Goal: Check status: Check status

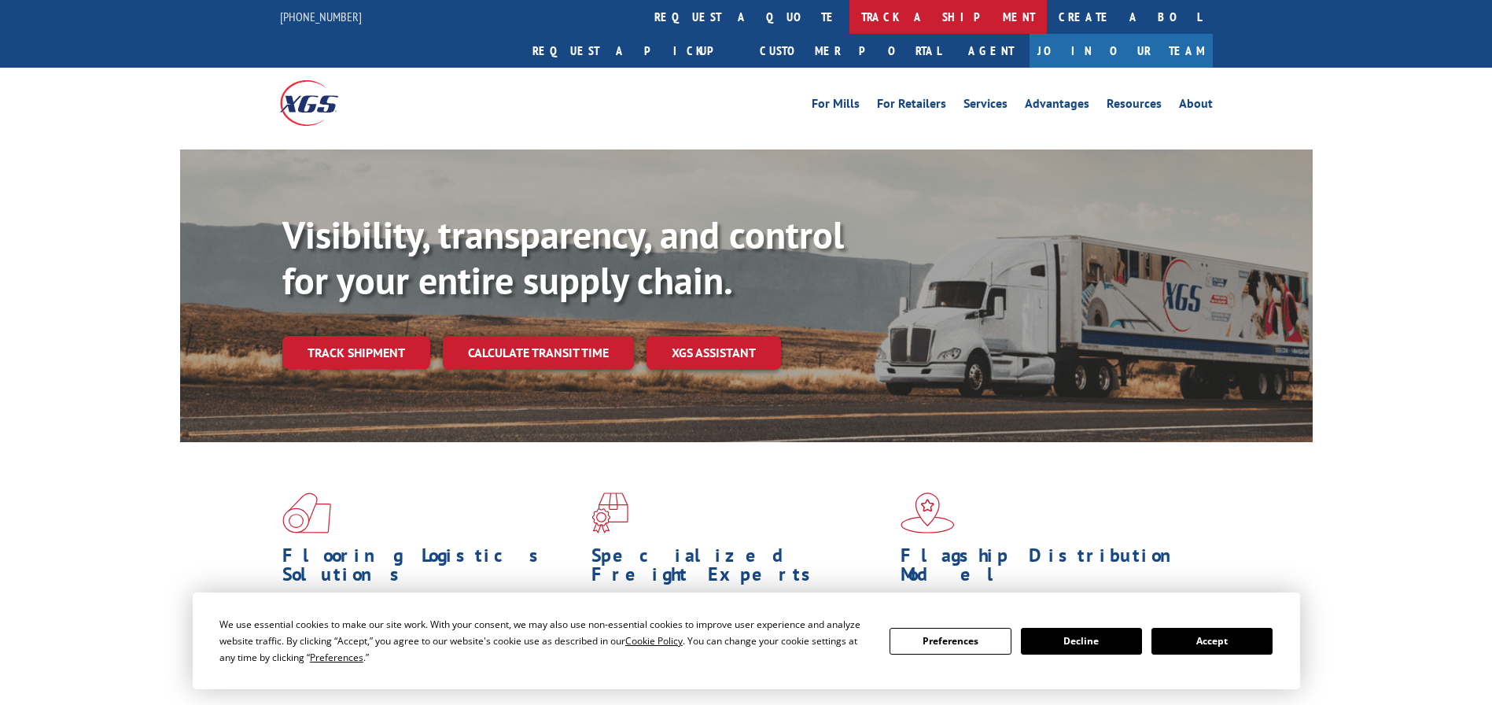
click at [849, 14] on link "track a shipment" at bounding box center [947, 17] width 197 height 34
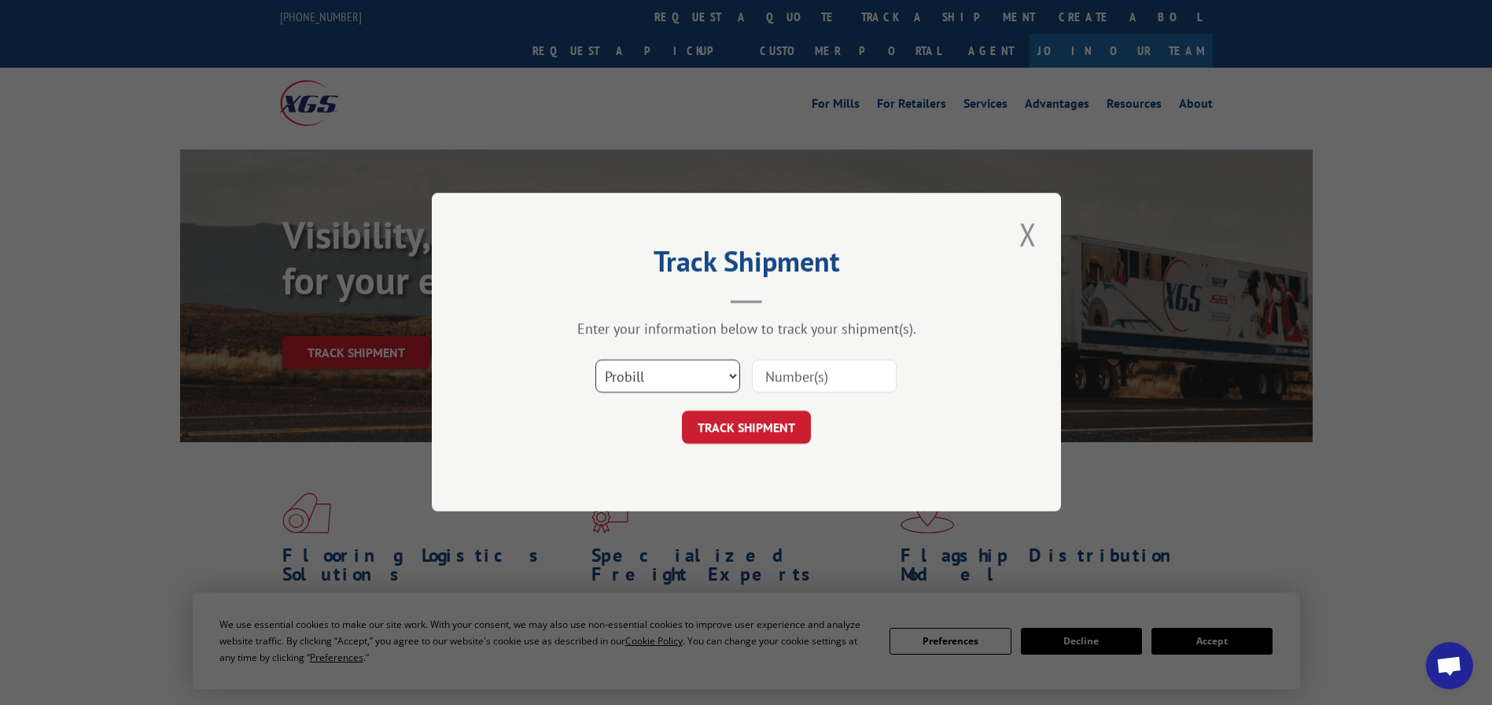
click at [665, 369] on select "Select category... Probill BOL PO" at bounding box center [667, 376] width 145 height 33
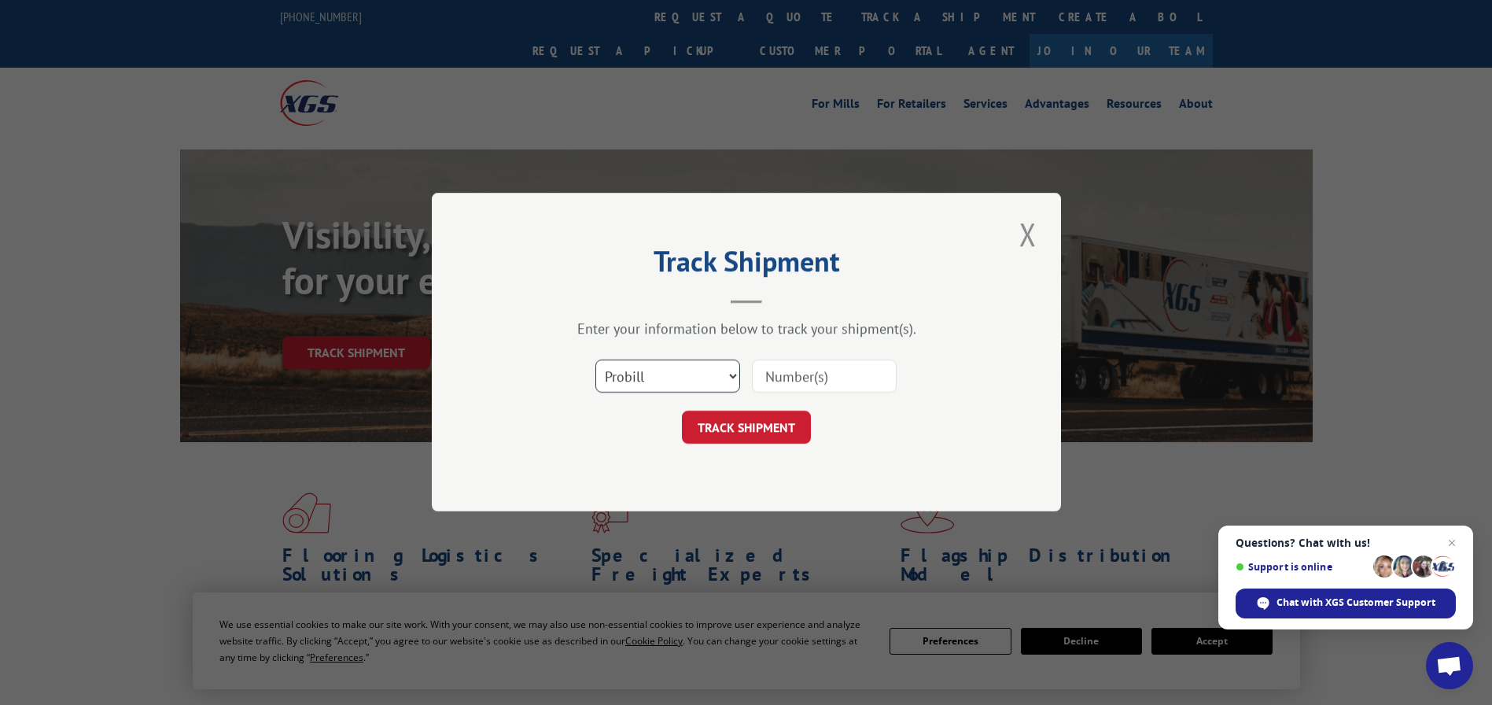
select select "bol"
click at [595, 360] on select "Select category... Probill BOL PO" at bounding box center [667, 376] width 145 height 33
click at [774, 374] on input at bounding box center [824, 376] width 145 height 33
paste input "4865990"
type input "4865990"
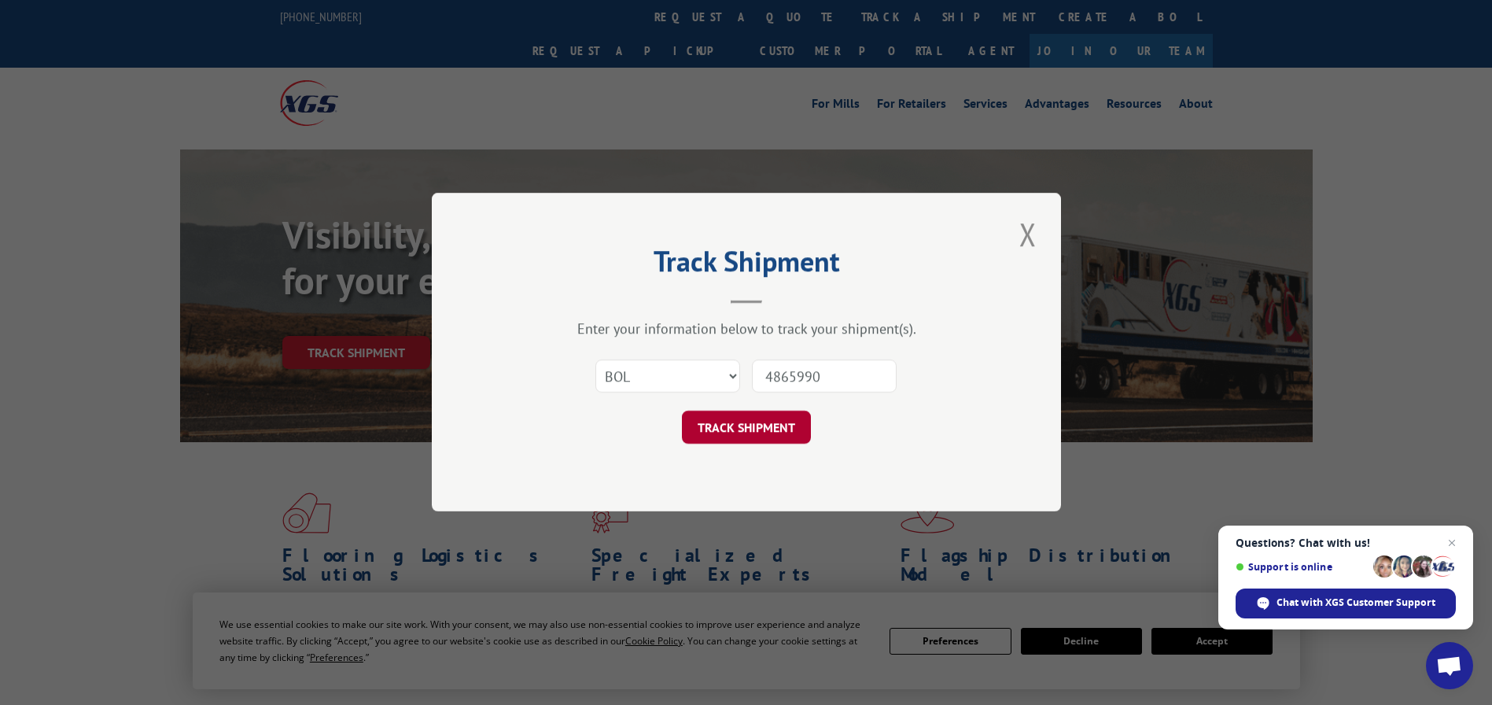
click at [768, 417] on button "TRACK SHIPMENT" at bounding box center [746, 427] width 129 height 33
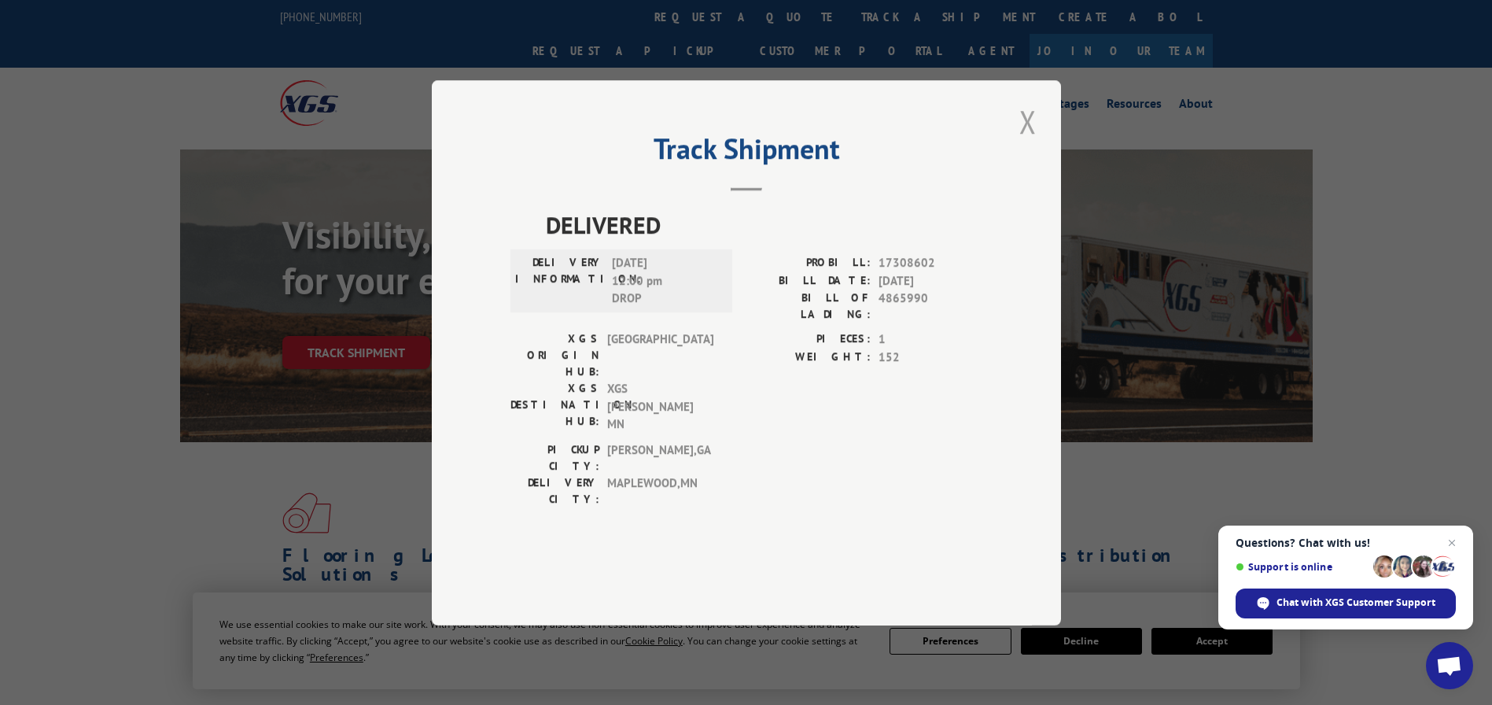
click at [1025, 143] on button "Close modal" at bounding box center [1028, 121] width 27 height 43
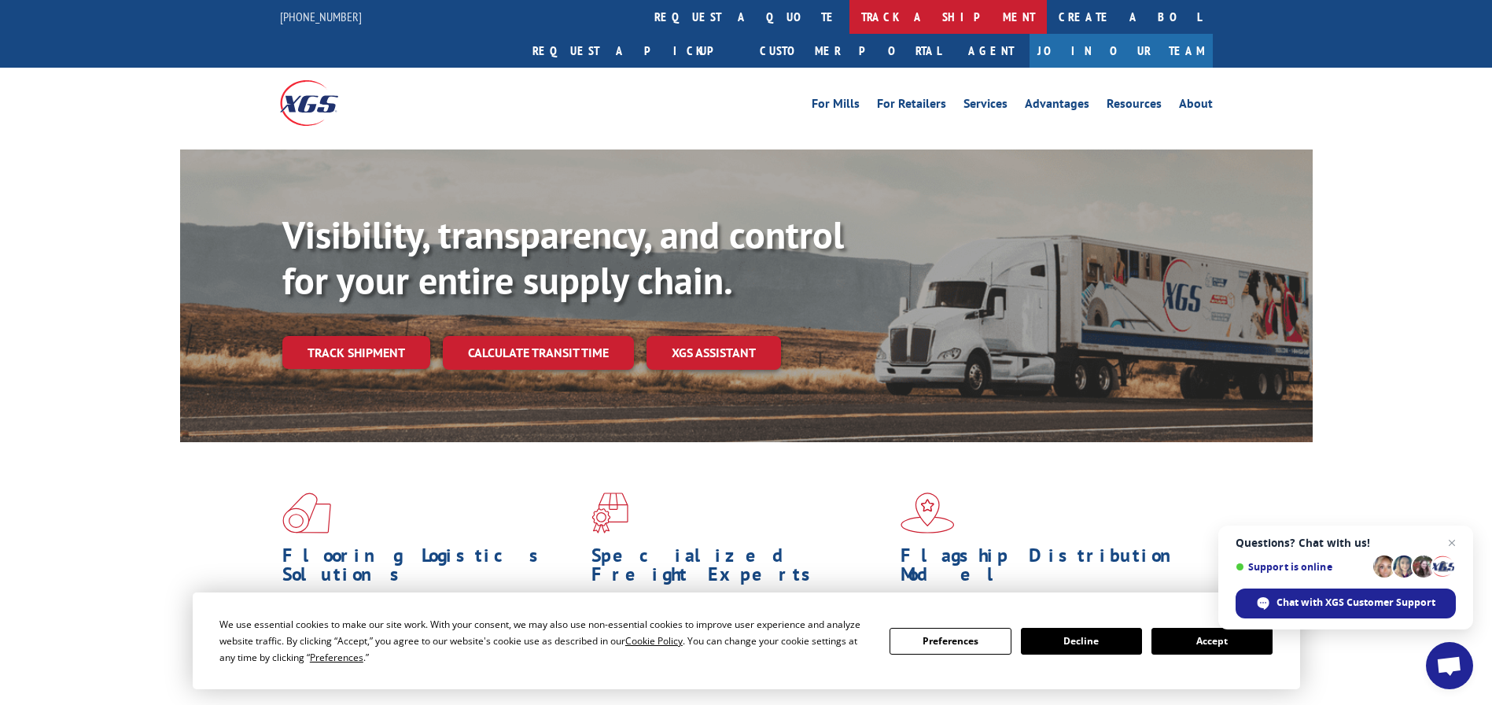
click at [849, 13] on link "track a shipment" at bounding box center [947, 17] width 197 height 34
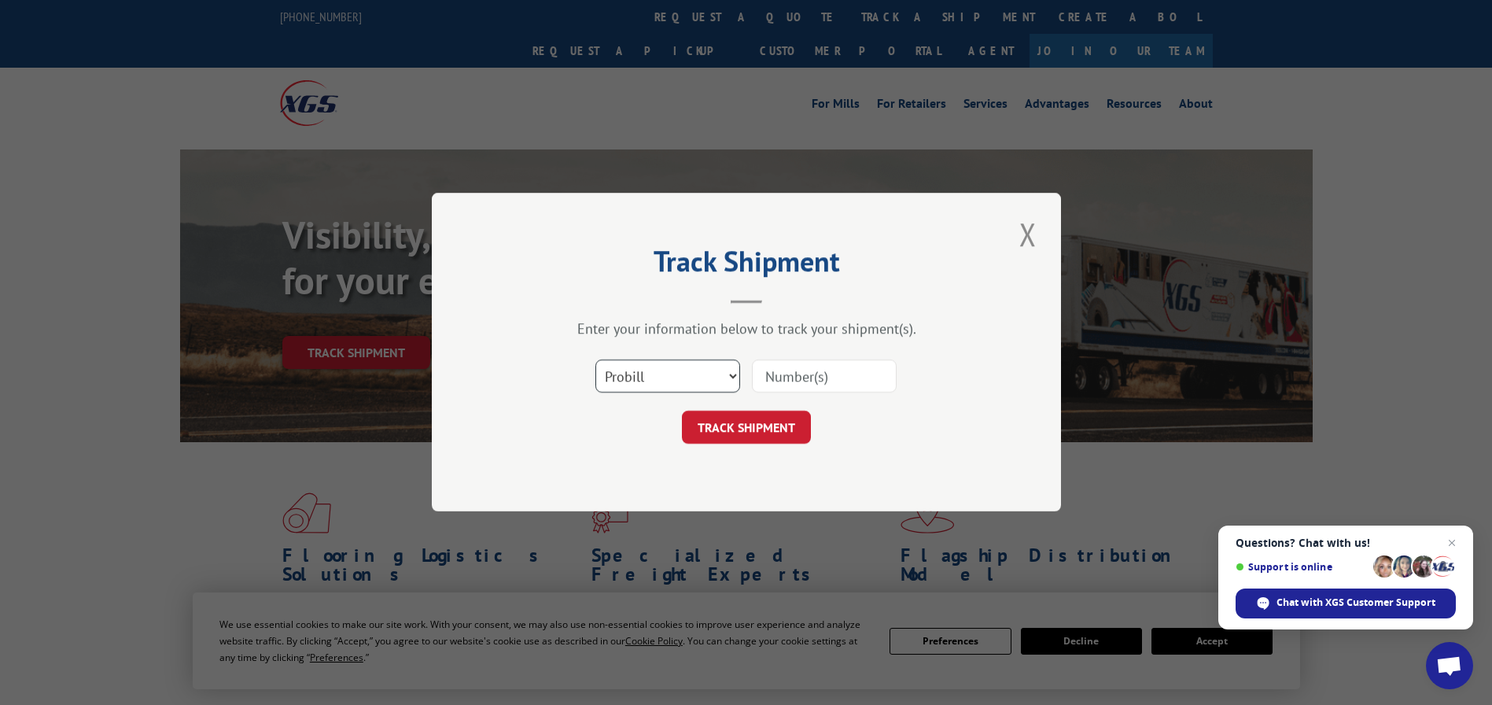
click at [673, 374] on select "Select category... Probill BOL PO" at bounding box center [667, 376] width 145 height 33
select select "bol"
click at [595, 360] on select "Select category... Probill BOL PO" at bounding box center [667, 376] width 145 height 33
click at [781, 381] on input at bounding box center [824, 376] width 145 height 33
paste input "4896191"
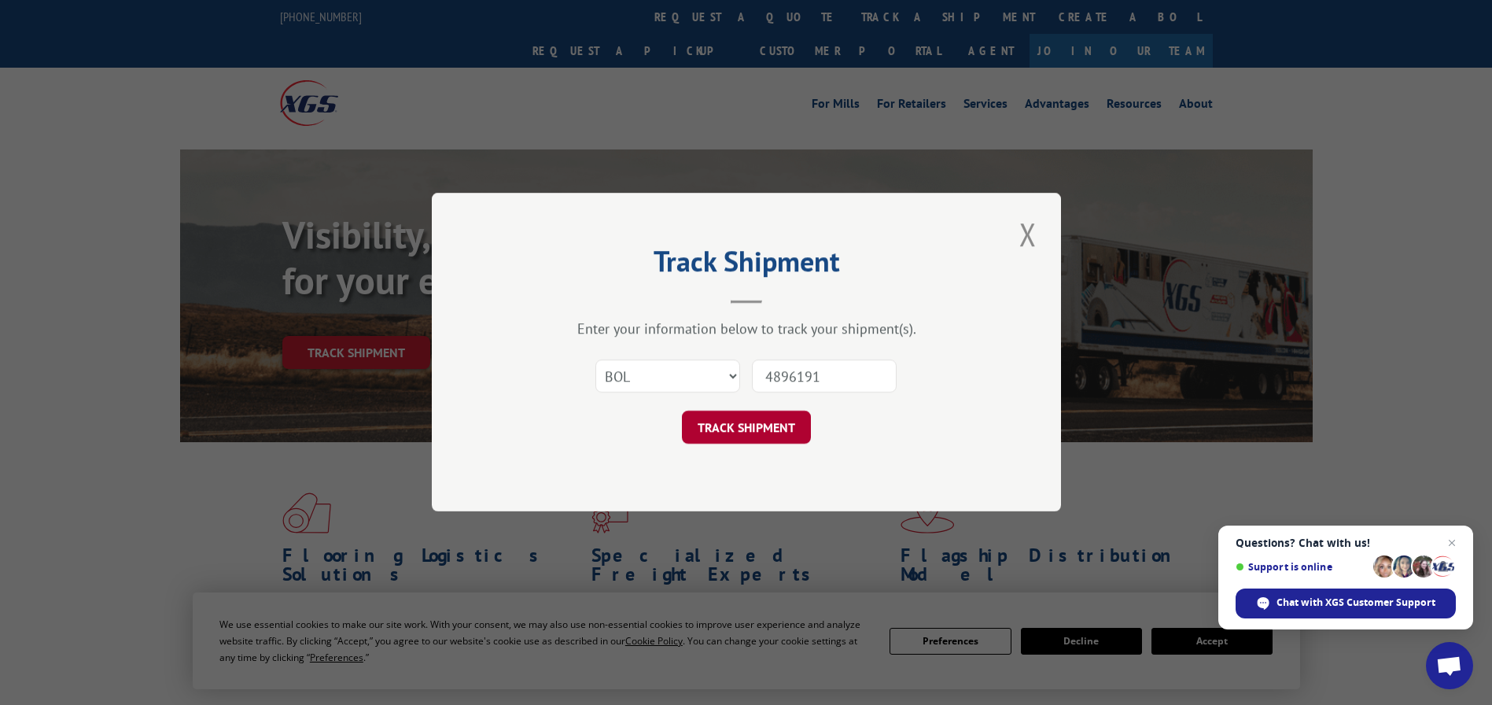
type input "4896191"
click at [763, 421] on button "TRACK SHIPMENT" at bounding box center [746, 427] width 129 height 33
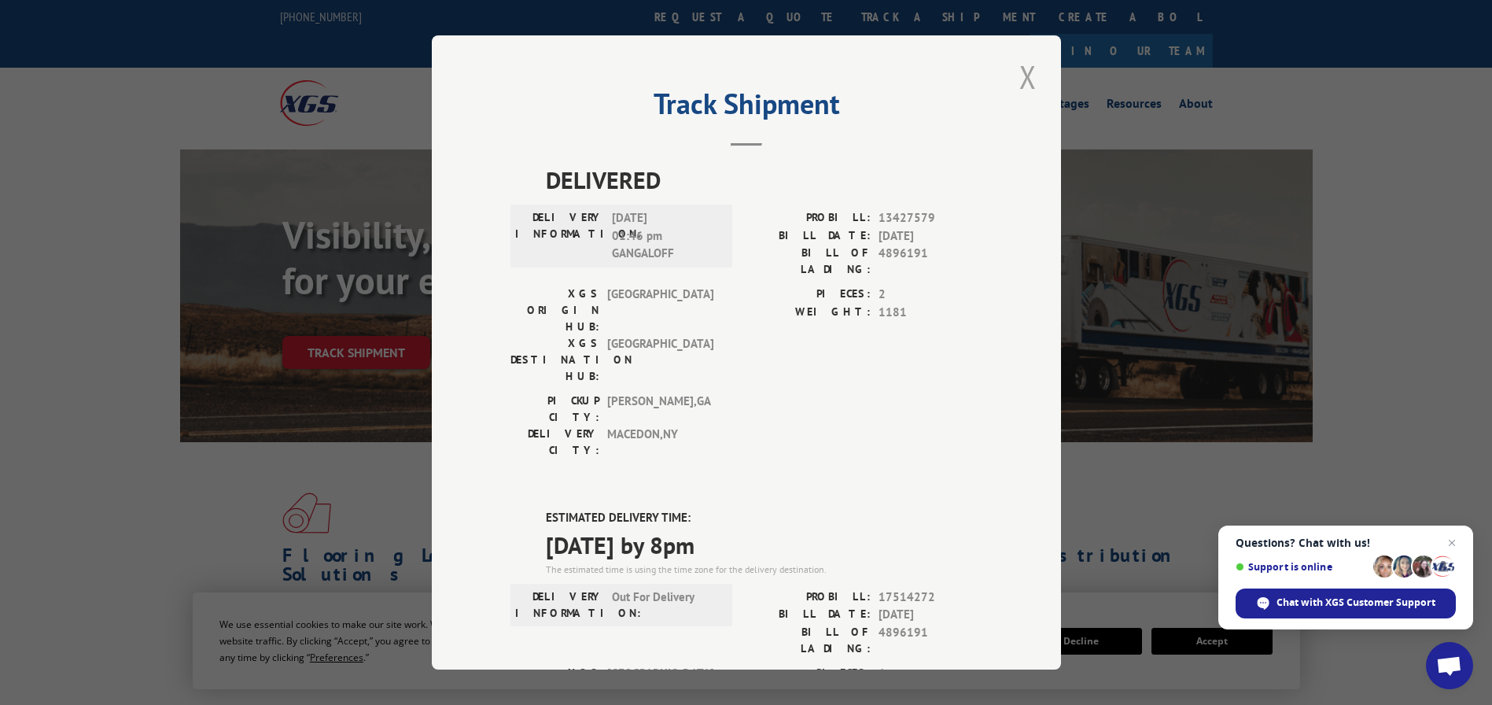
click at [1022, 70] on button "Close modal" at bounding box center [1028, 76] width 27 height 43
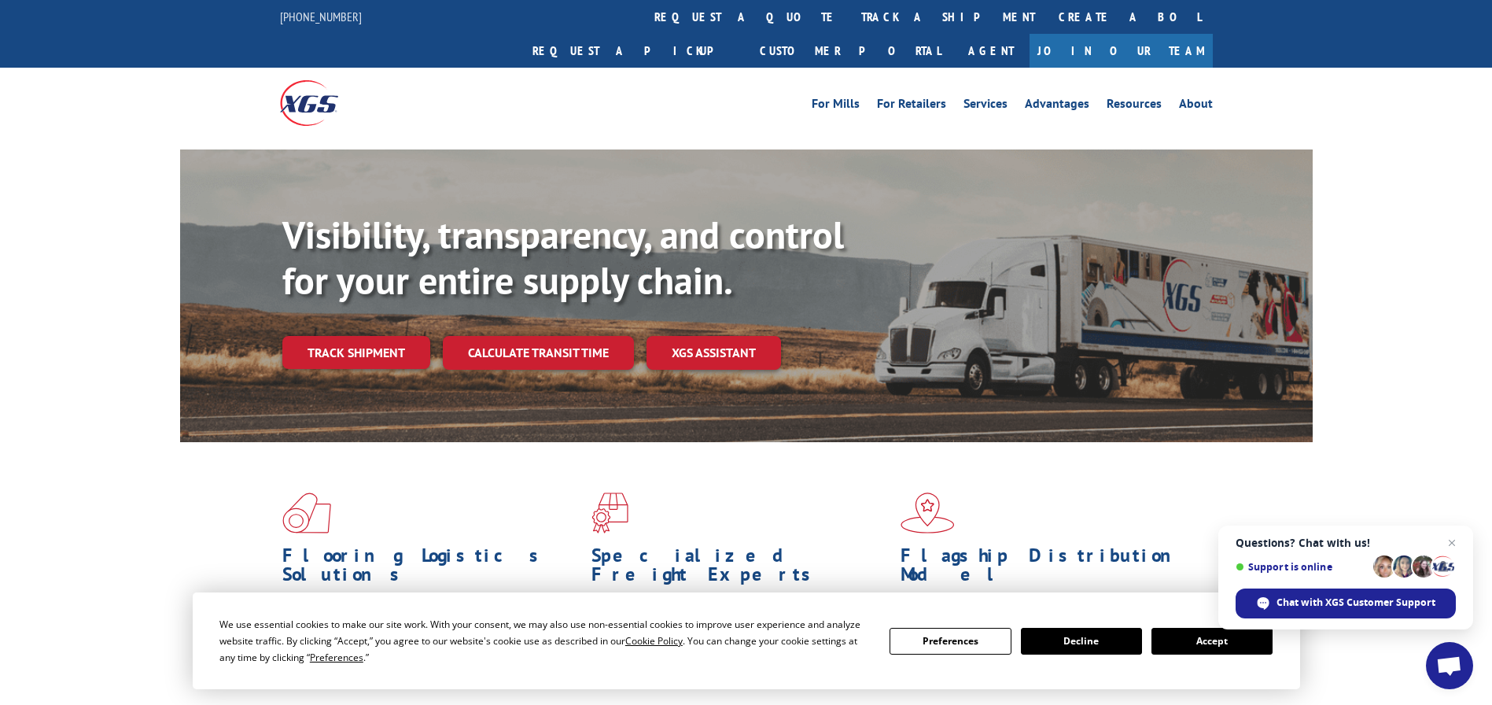
click at [849, 17] on link "track a shipment" at bounding box center [947, 17] width 197 height 34
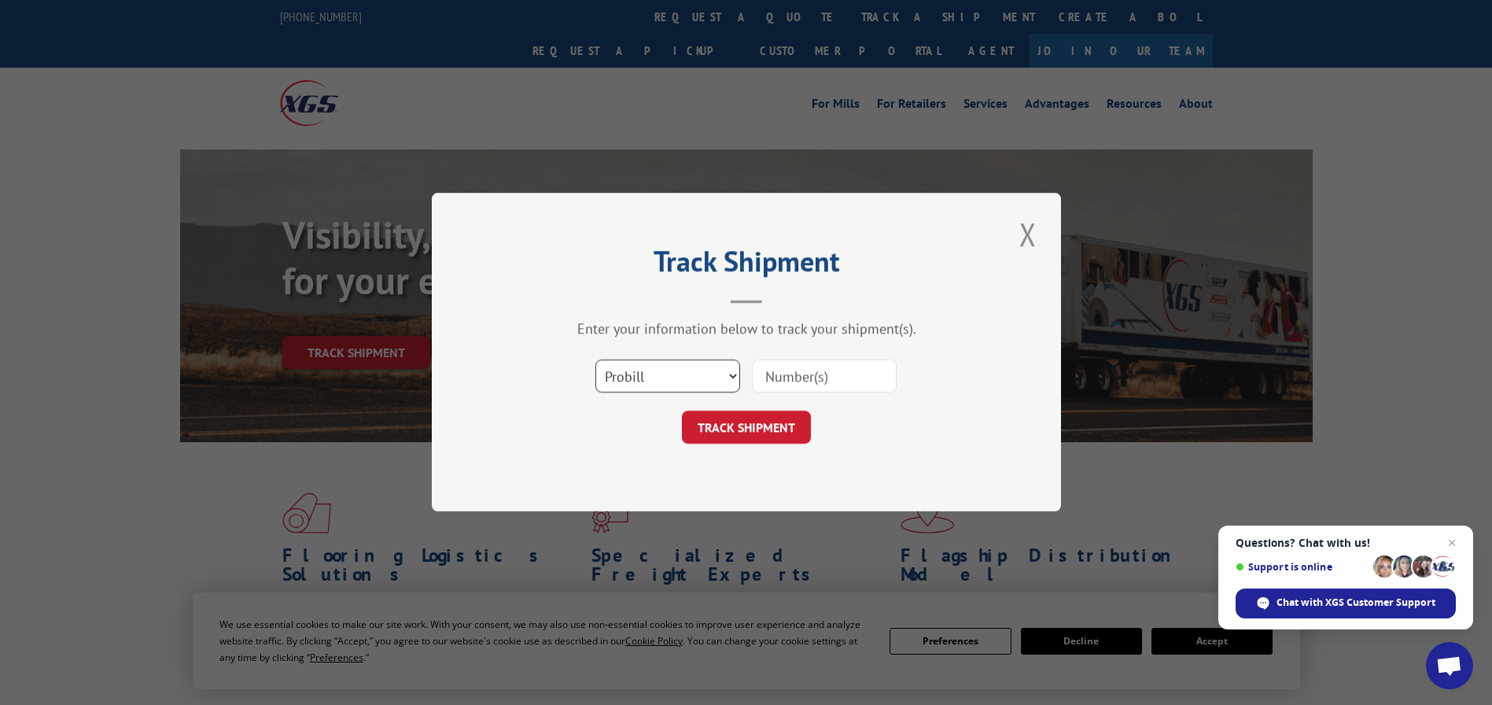
click at [654, 370] on select "Select category... Probill BOL PO" at bounding box center [667, 376] width 145 height 33
select select "bol"
click at [595, 360] on select "Select category... Probill BOL PO" at bounding box center [667, 376] width 145 height 33
click at [767, 379] on input at bounding box center [824, 376] width 145 height 33
paste input "5957381"
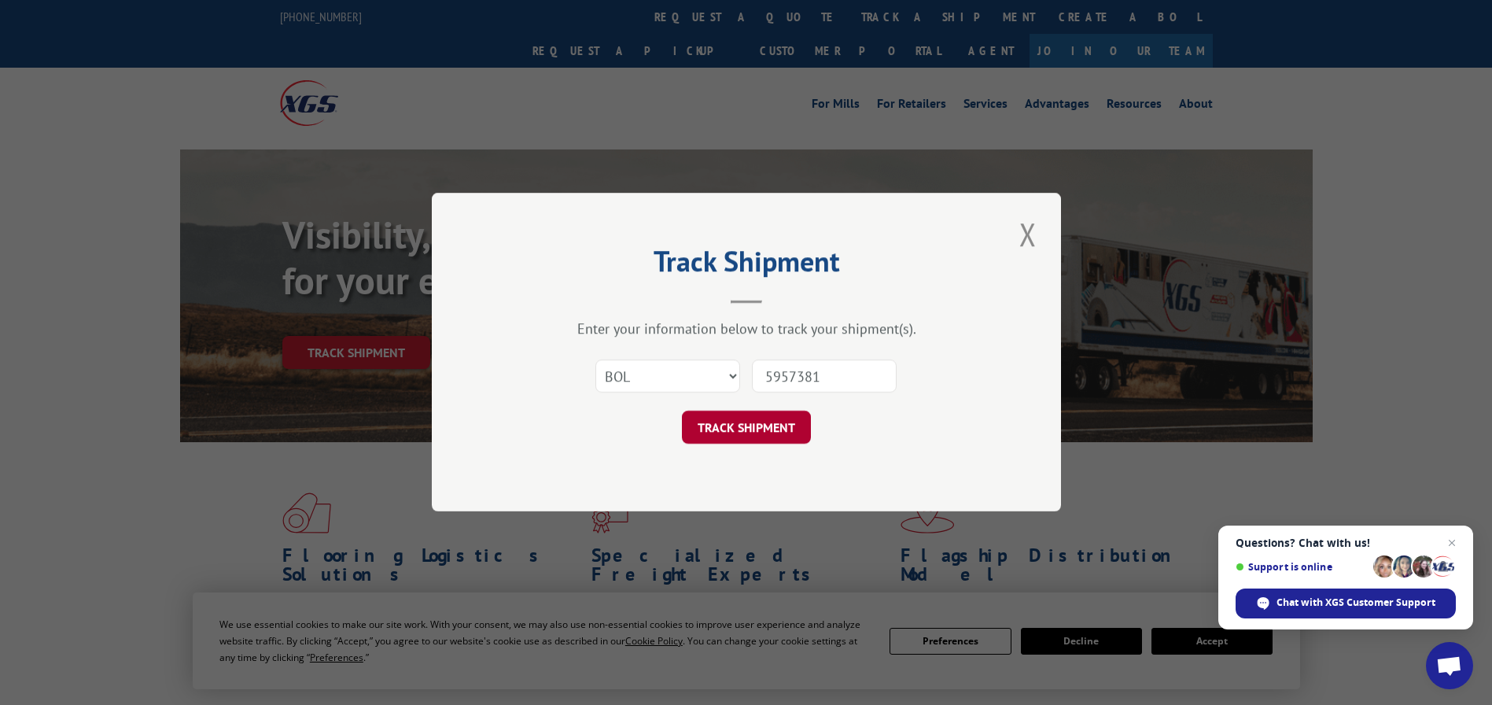
type input "5957381"
click at [772, 427] on button "TRACK SHIPMENT" at bounding box center [746, 427] width 129 height 33
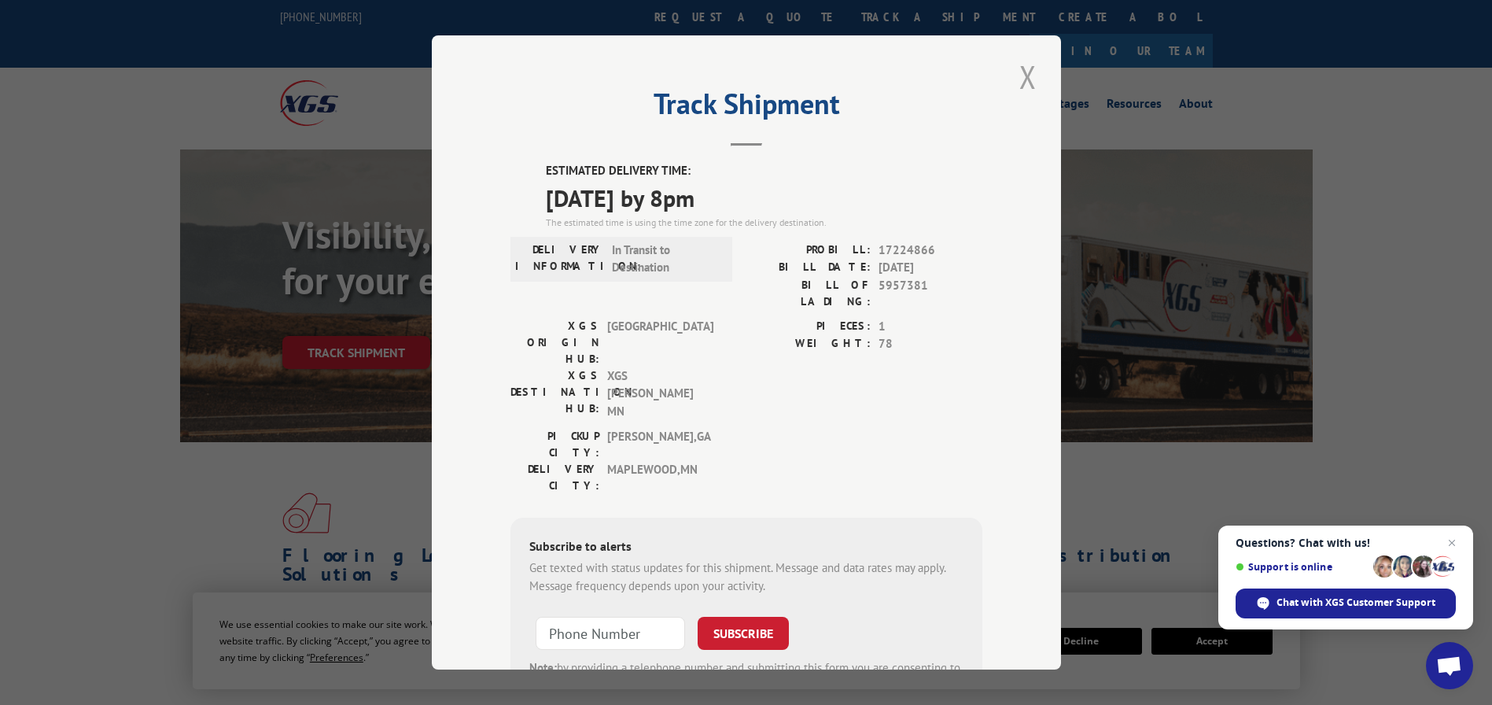
click at [1020, 80] on button "Close modal" at bounding box center [1028, 76] width 27 height 43
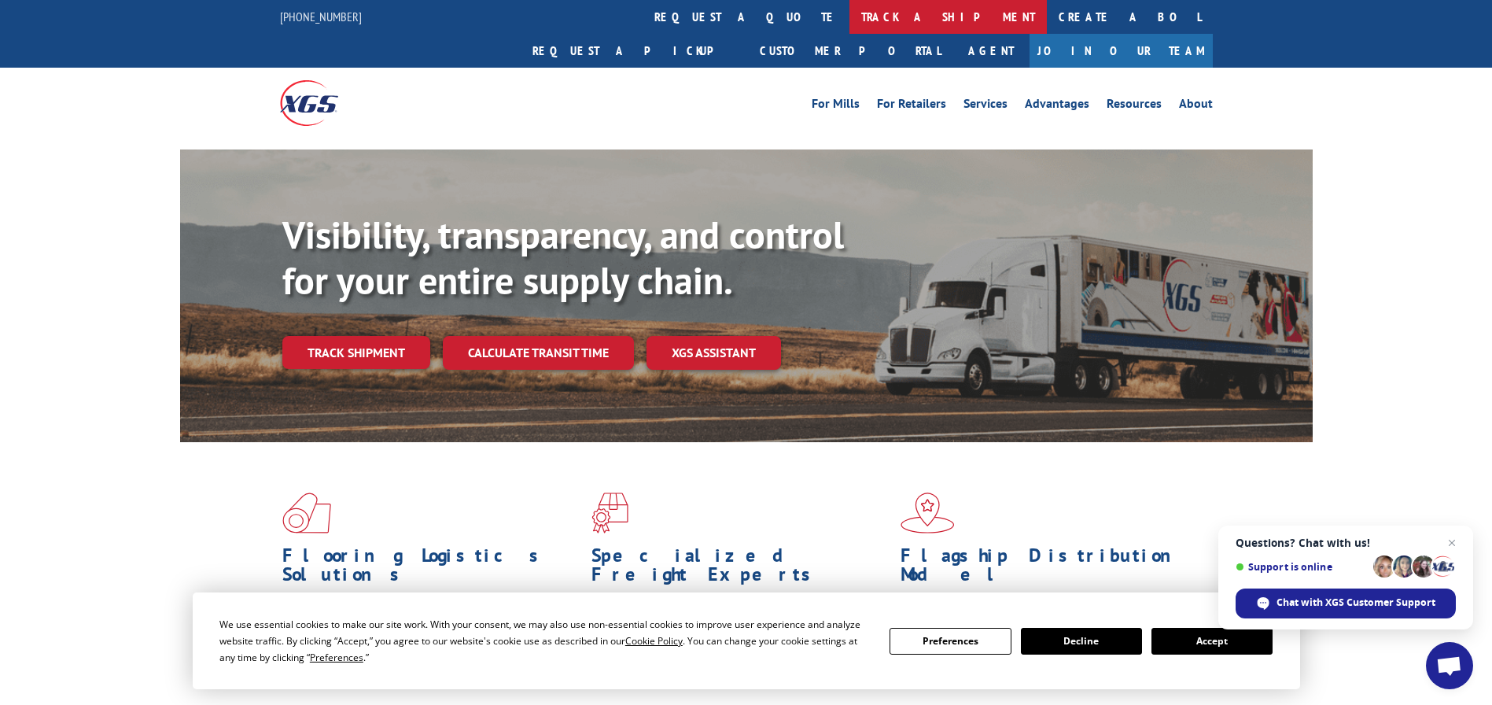
click at [849, 11] on link "track a shipment" at bounding box center [947, 17] width 197 height 34
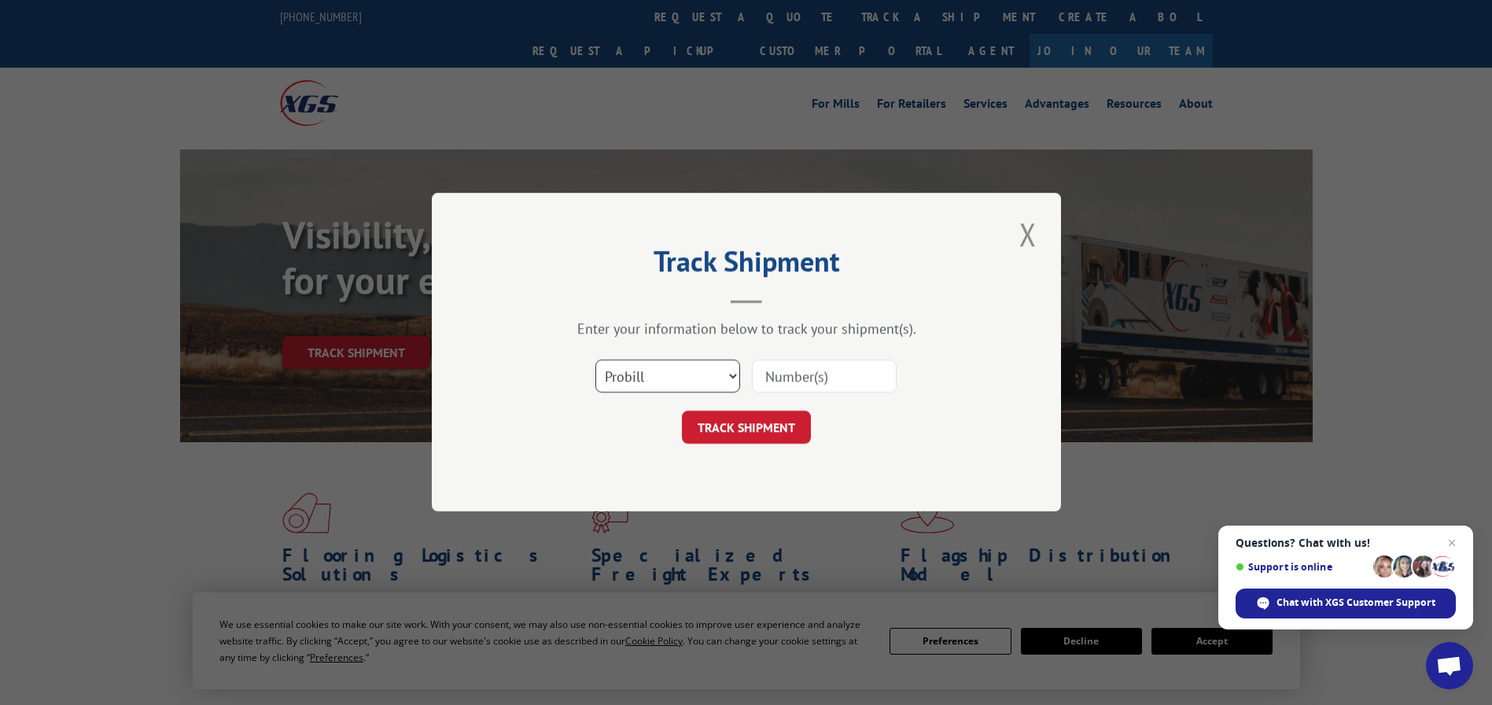
click at [653, 366] on select "Select category... Probill BOL PO" at bounding box center [667, 376] width 145 height 33
select select "bol"
click at [595, 360] on select "Select category... Probill BOL PO" at bounding box center [667, 376] width 145 height 33
click at [778, 379] on input at bounding box center [824, 376] width 145 height 33
paste input "5959917"
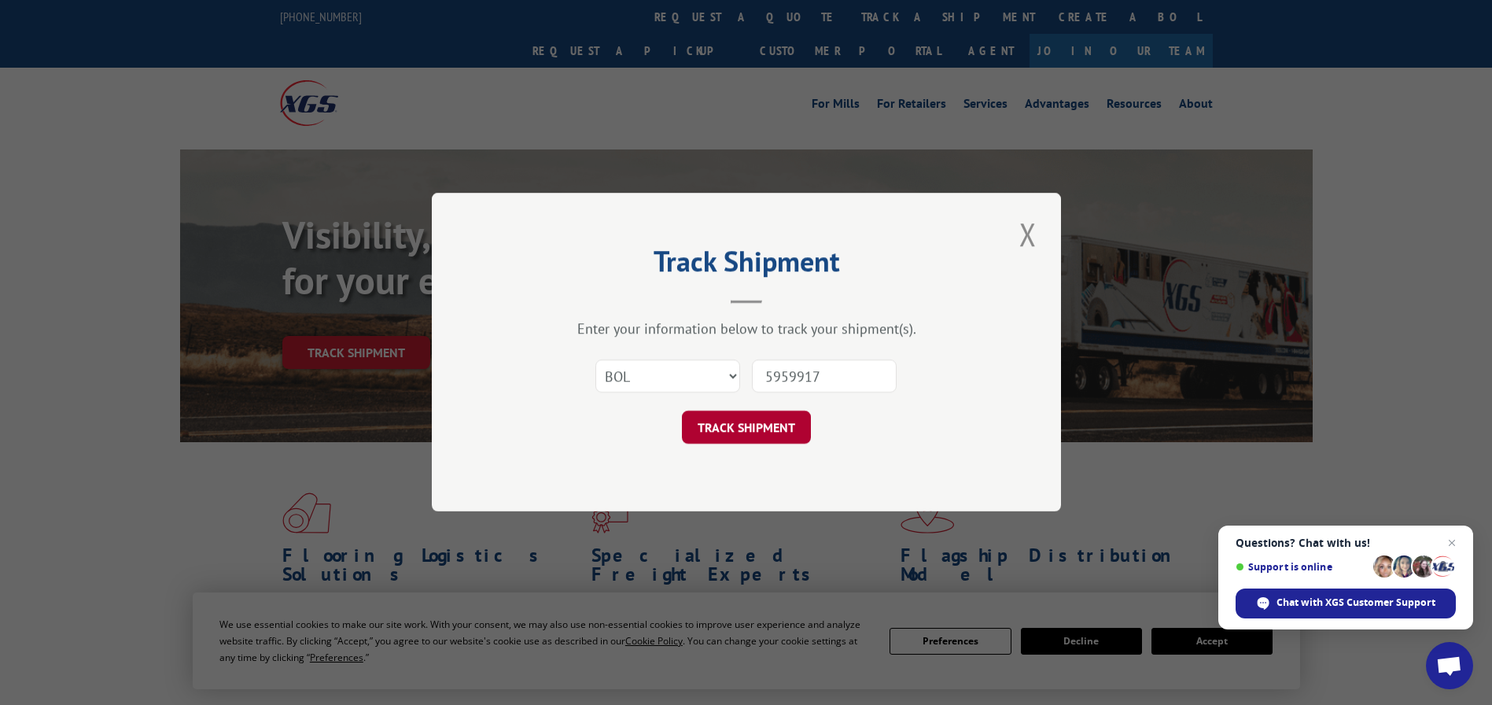
type input "5959917"
click at [764, 420] on button "TRACK SHIPMENT" at bounding box center [746, 427] width 129 height 33
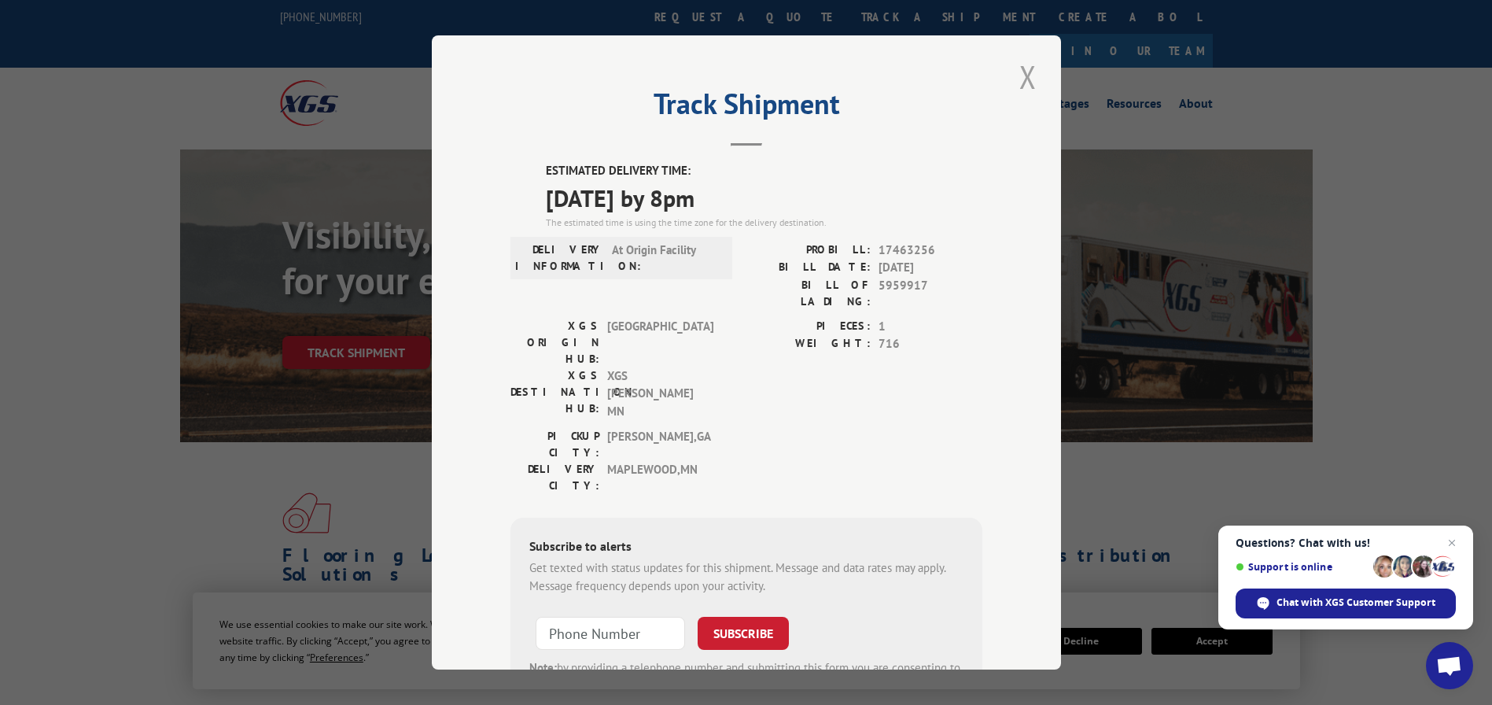
click at [1018, 67] on button "Close modal" at bounding box center [1028, 76] width 27 height 43
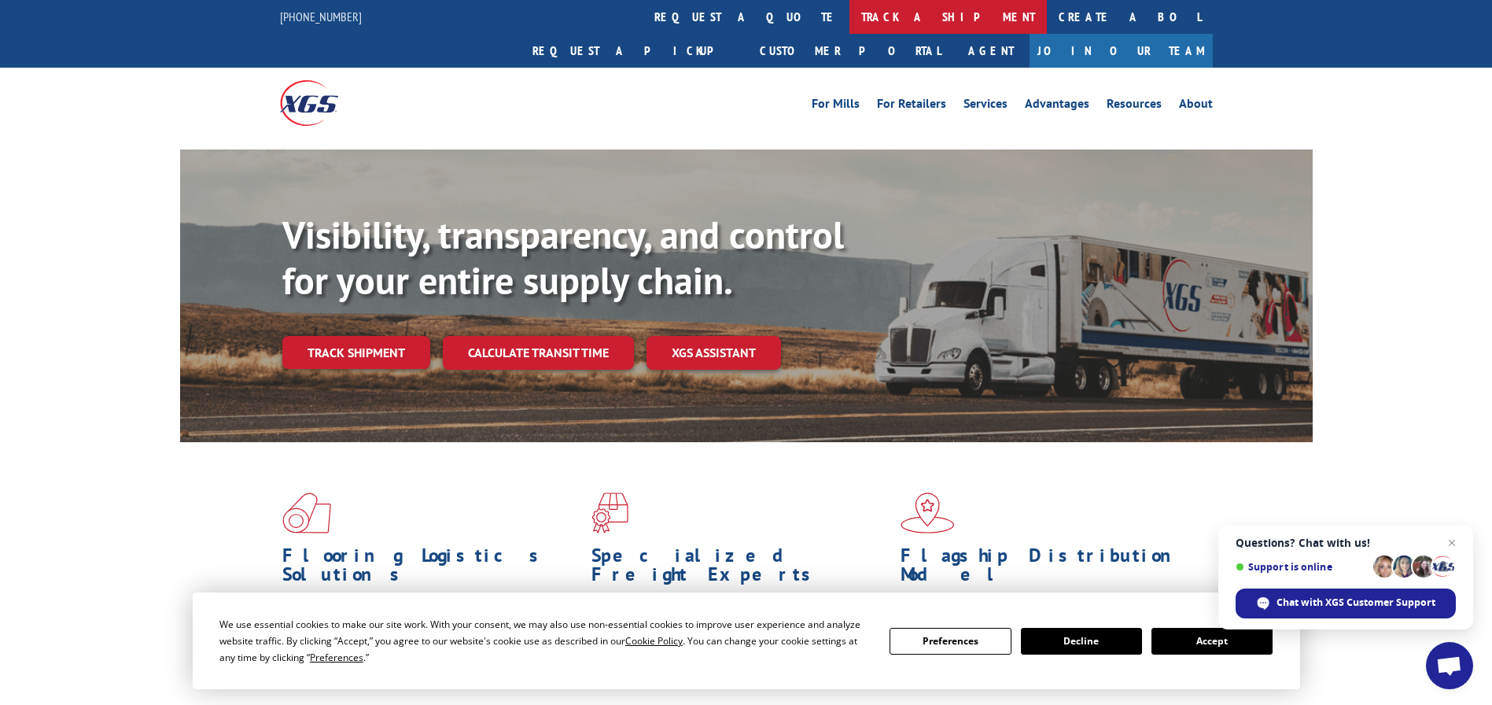
click at [849, 14] on link "track a shipment" at bounding box center [947, 17] width 197 height 34
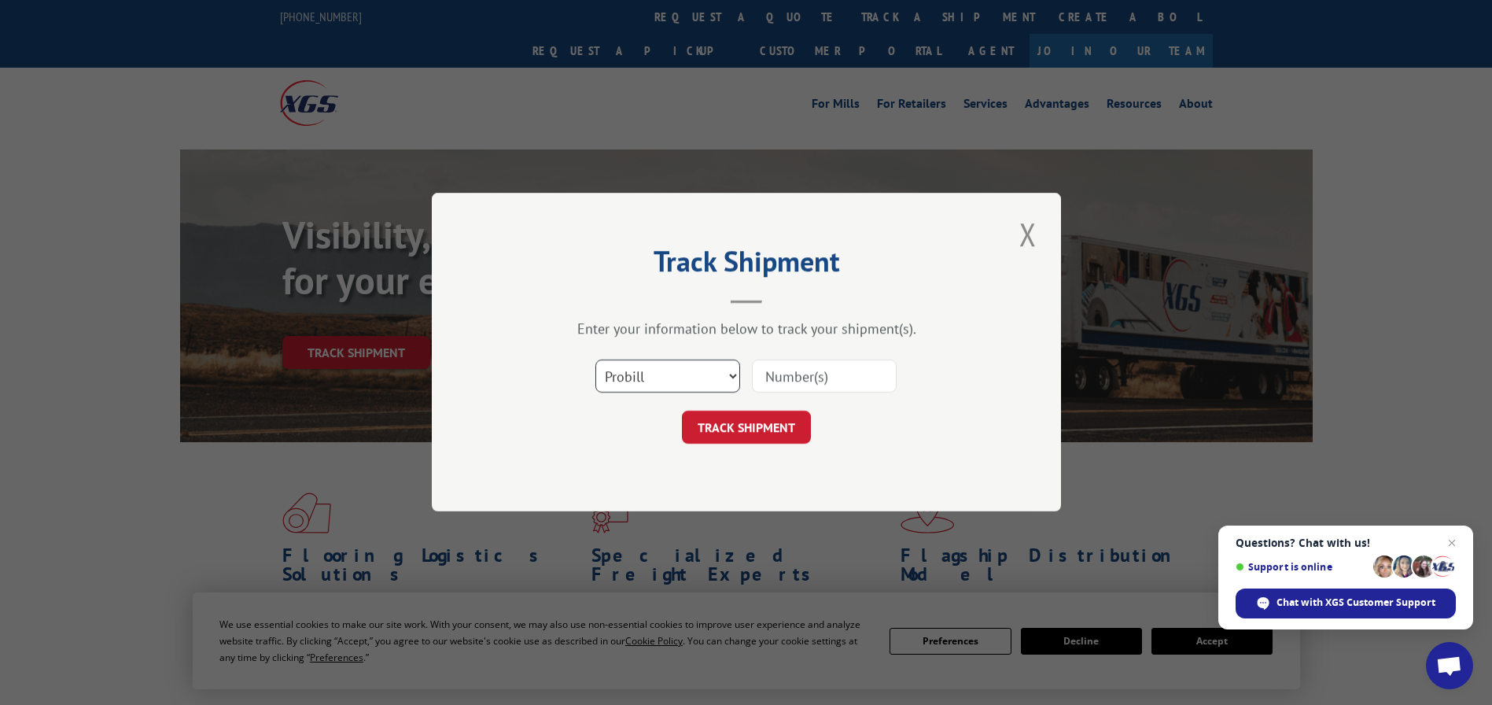
click at [680, 370] on select "Select category... Probill BOL PO" at bounding box center [667, 376] width 145 height 33
select select "bol"
click at [595, 360] on select "Select category... Probill BOL PO" at bounding box center [667, 376] width 145 height 33
click at [776, 377] on input at bounding box center [824, 376] width 145 height 33
paste input "4905780"
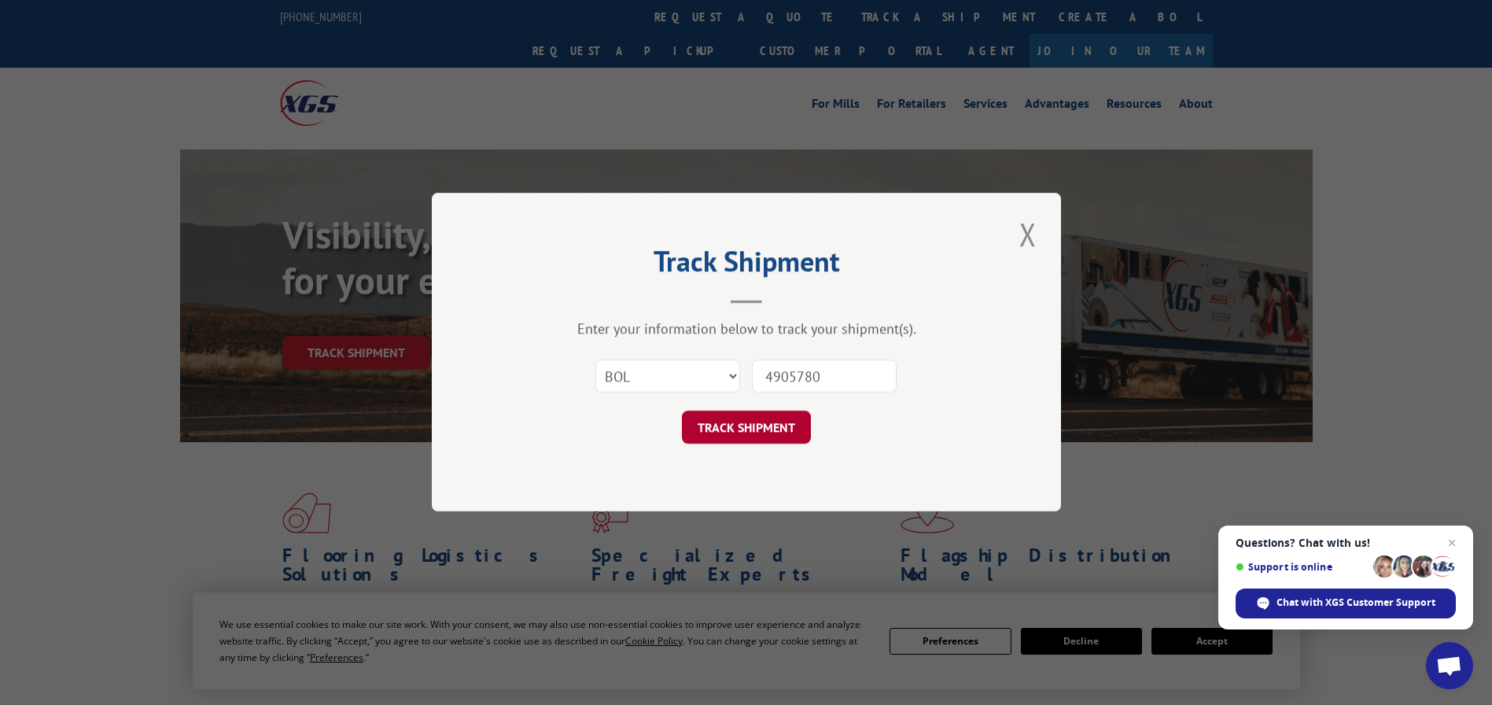
type input "4905780"
click at [734, 425] on button "TRACK SHIPMENT" at bounding box center [746, 427] width 129 height 33
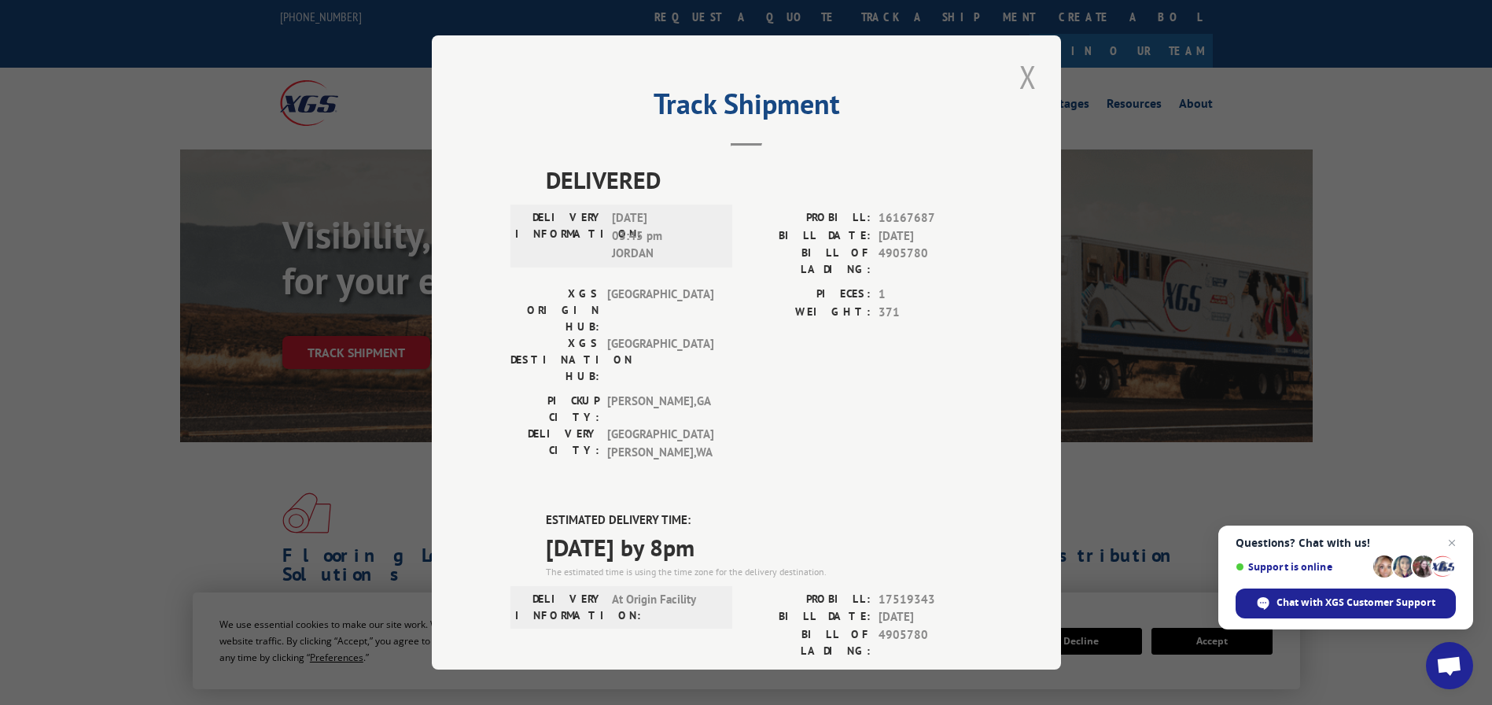
click at [1020, 75] on button "Close modal" at bounding box center [1028, 76] width 27 height 43
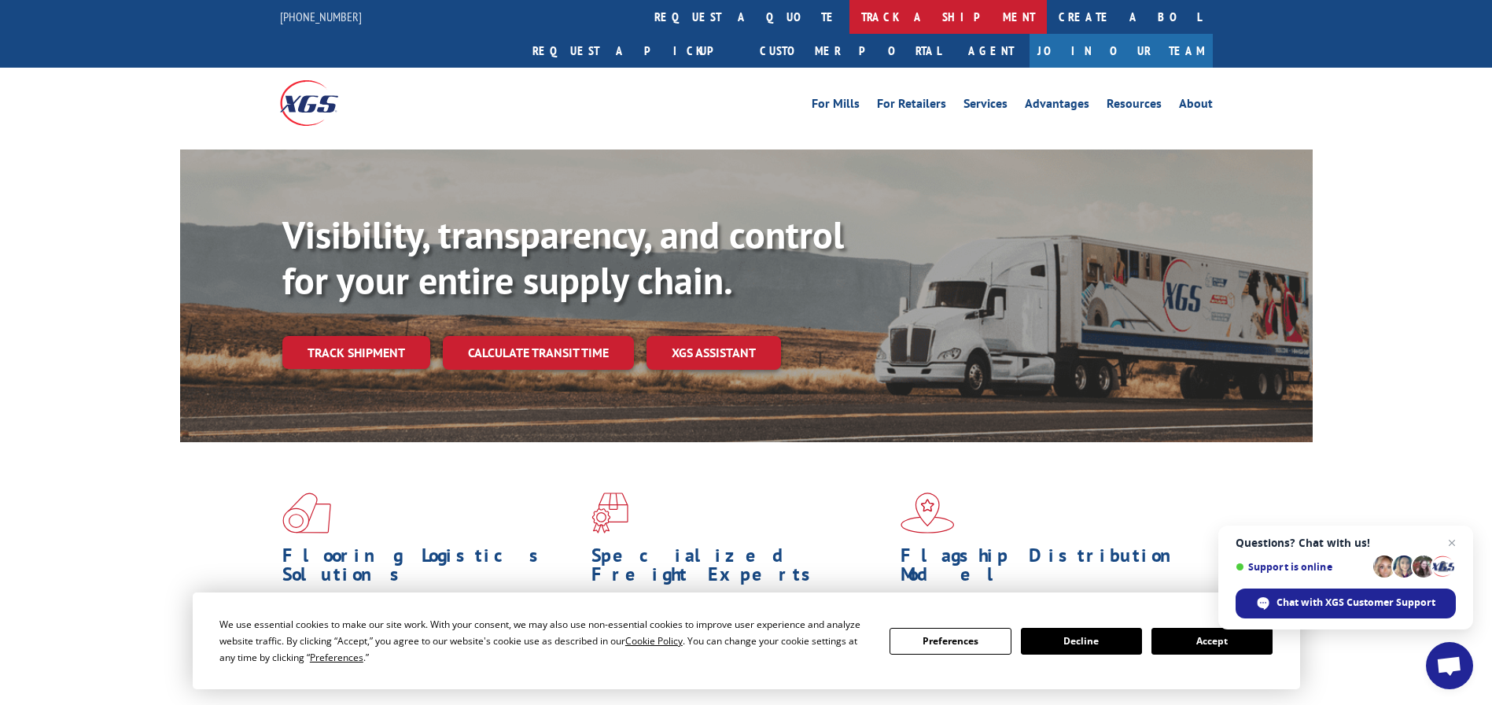
click at [849, 9] on link "track a shipment" at bounding box center [947, 17] width 197 height 34
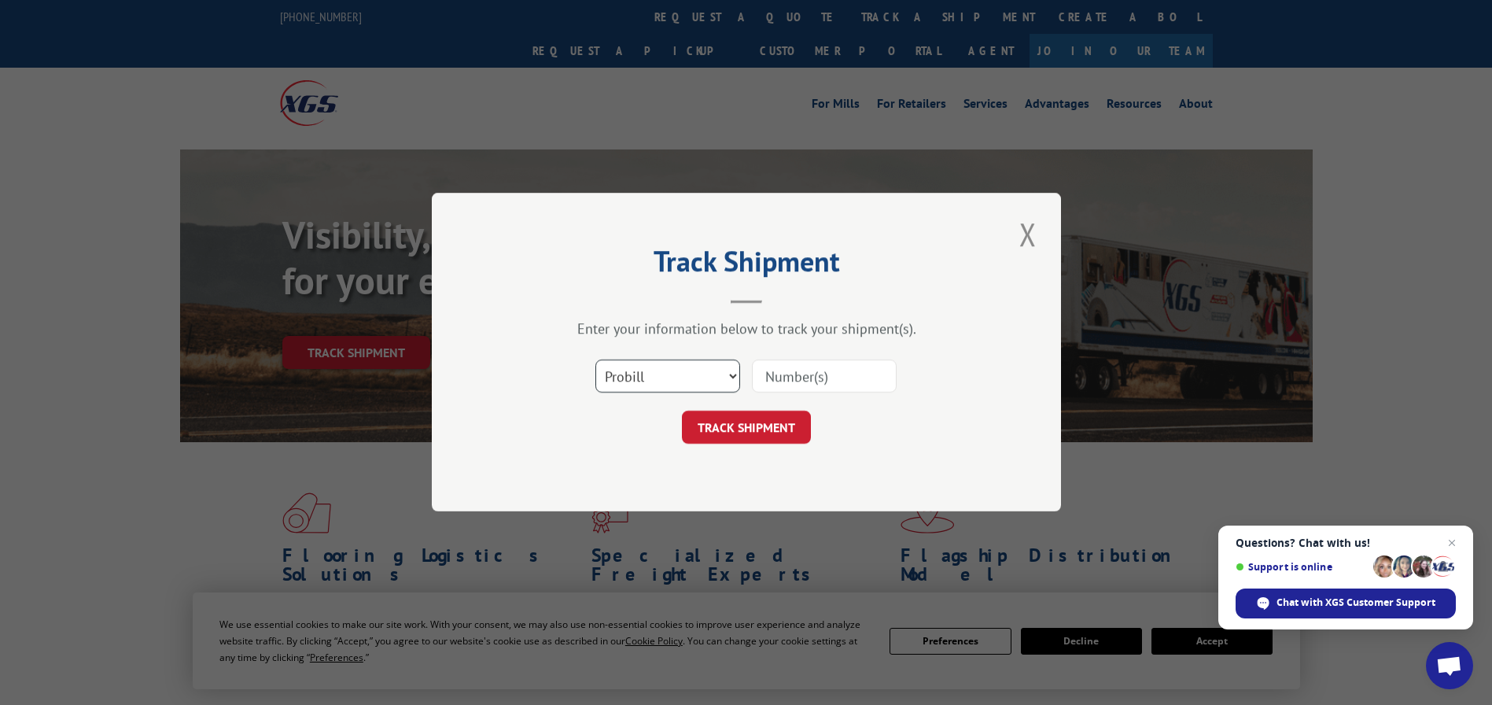
click at [651, 366] on select "Select category... Probill BOL PO" at bounding box center [667, 376] width 145 height 33
select select "bol"
click at [595, 360] on select "Select category... Probill BOL PO" at bounding box center [667, 376] width 145 height 33
click at [773, 369] on input at bounding box center [824, 376] width 145 height 33
paste input "5965221"
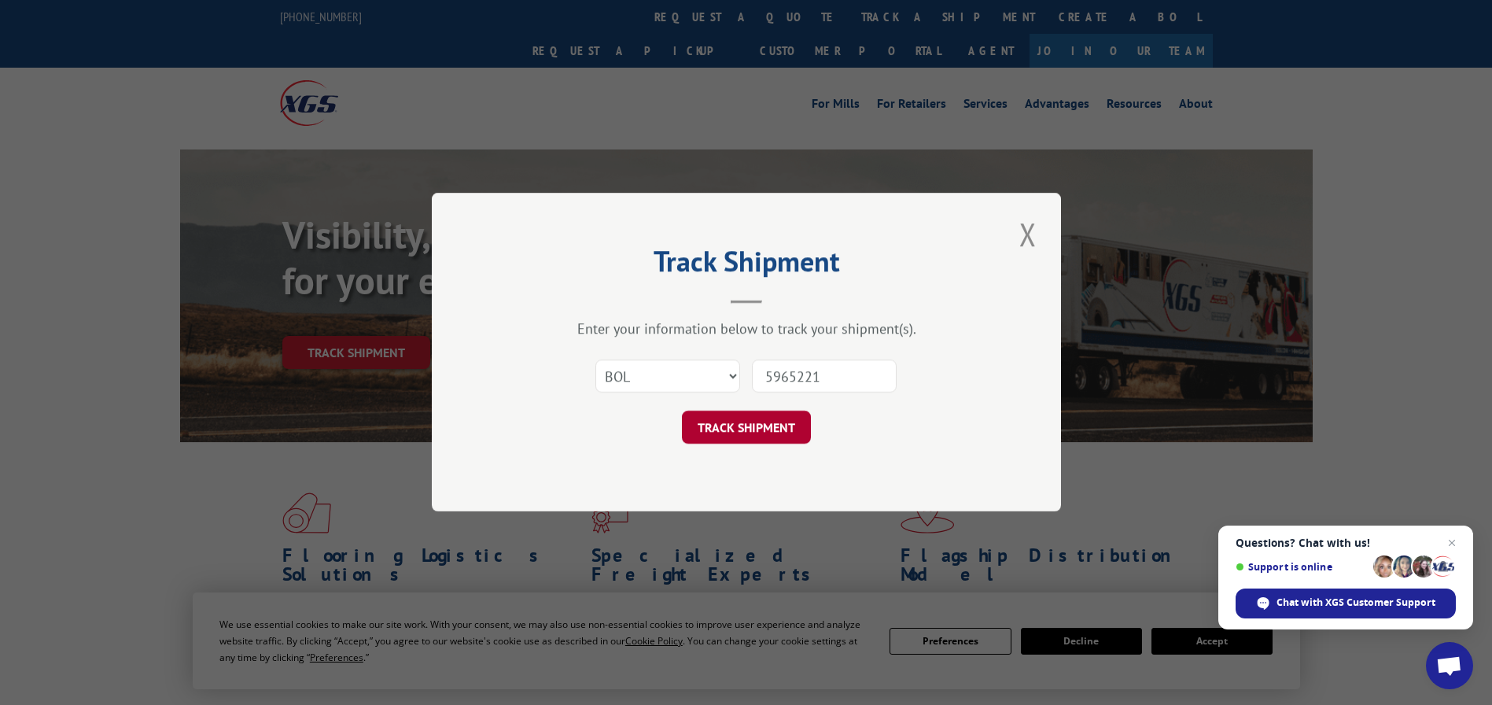
type input "5965221"
click at [761, 426] on button "TRACK SHIPMENT" at bounding box center [746, 427] width 129 height 33
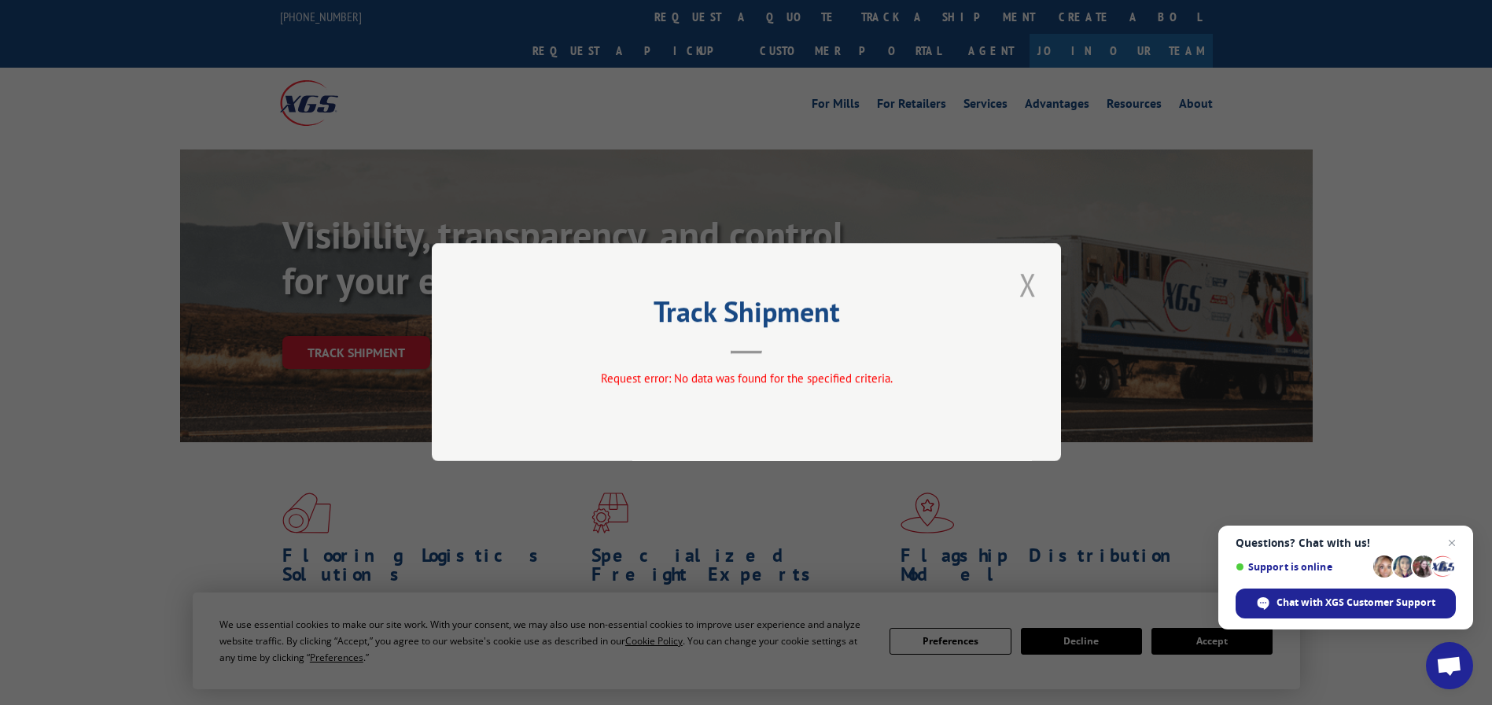
click at [1023, 284] on button "Close modal" at bounding box center [1028, 284] width 27 height 43
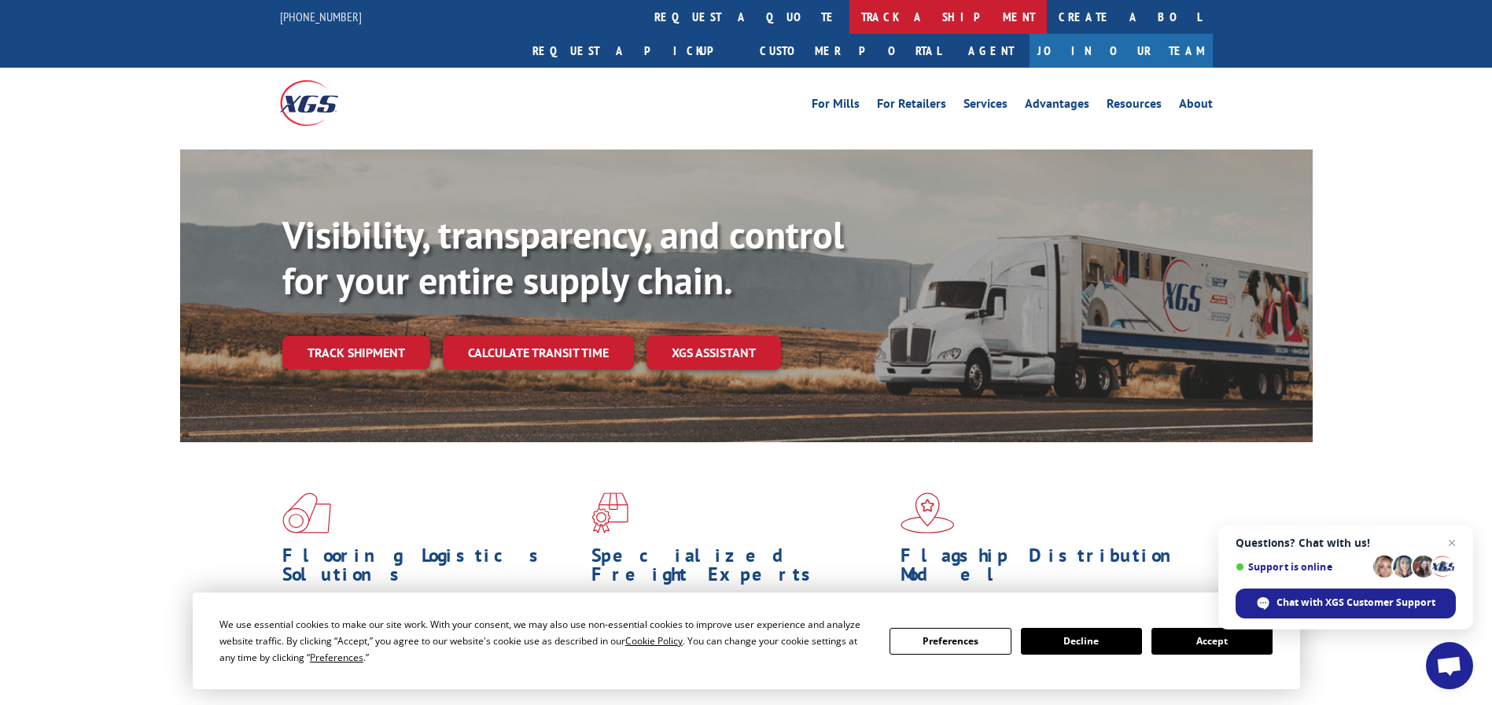
click at [849, 6] on link "track a shipment" at bounding box center [947, 17] width 197 height 34
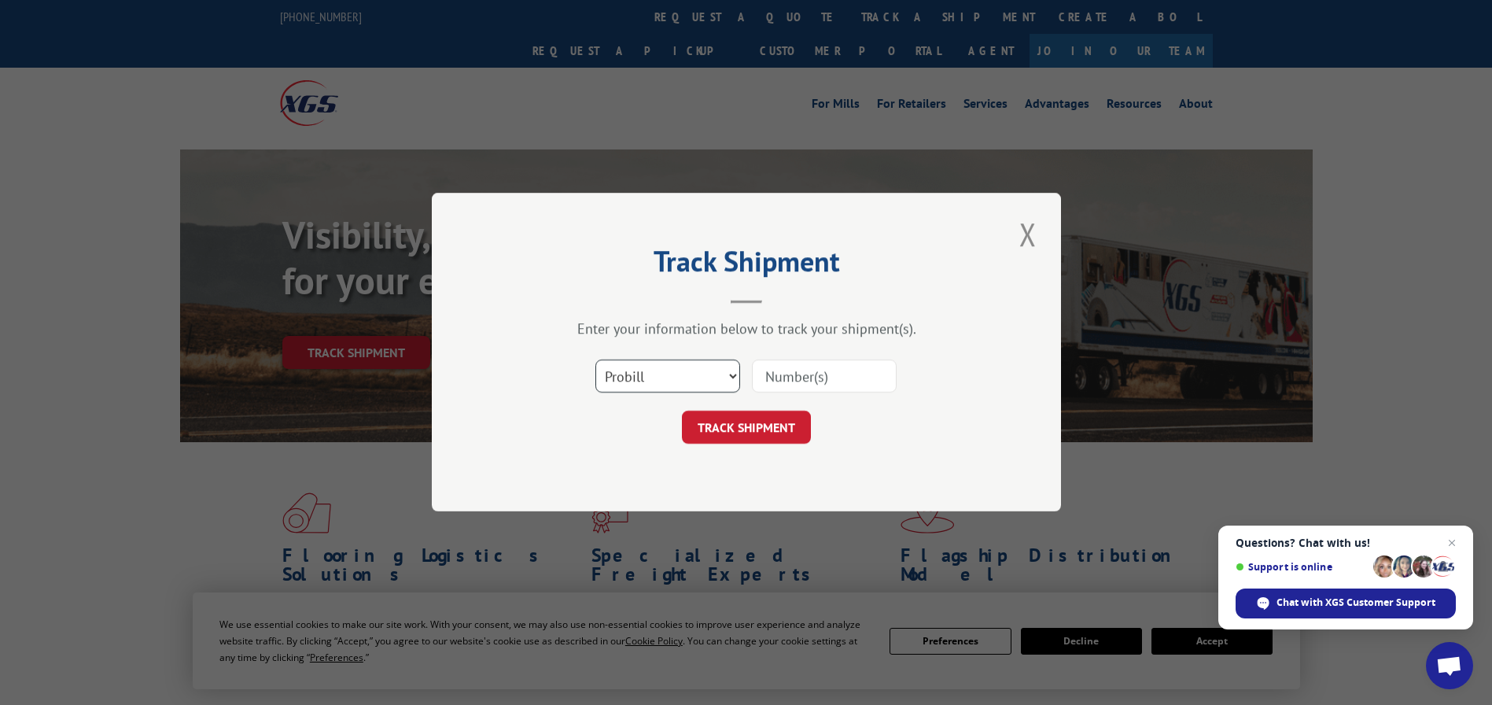
click at [678, 378] on select "Select category... Probill BOL PO" at bounding box center [667, 376] width 145 height 33
select select "bol"
click at [595, 360] on select "Select category... Probill BOL PO" at bounding box center [667, 376] width 145 height 33
click at [769, 369] on input at bounding box center [824, 376] width 145 height 33
paste input "427557"
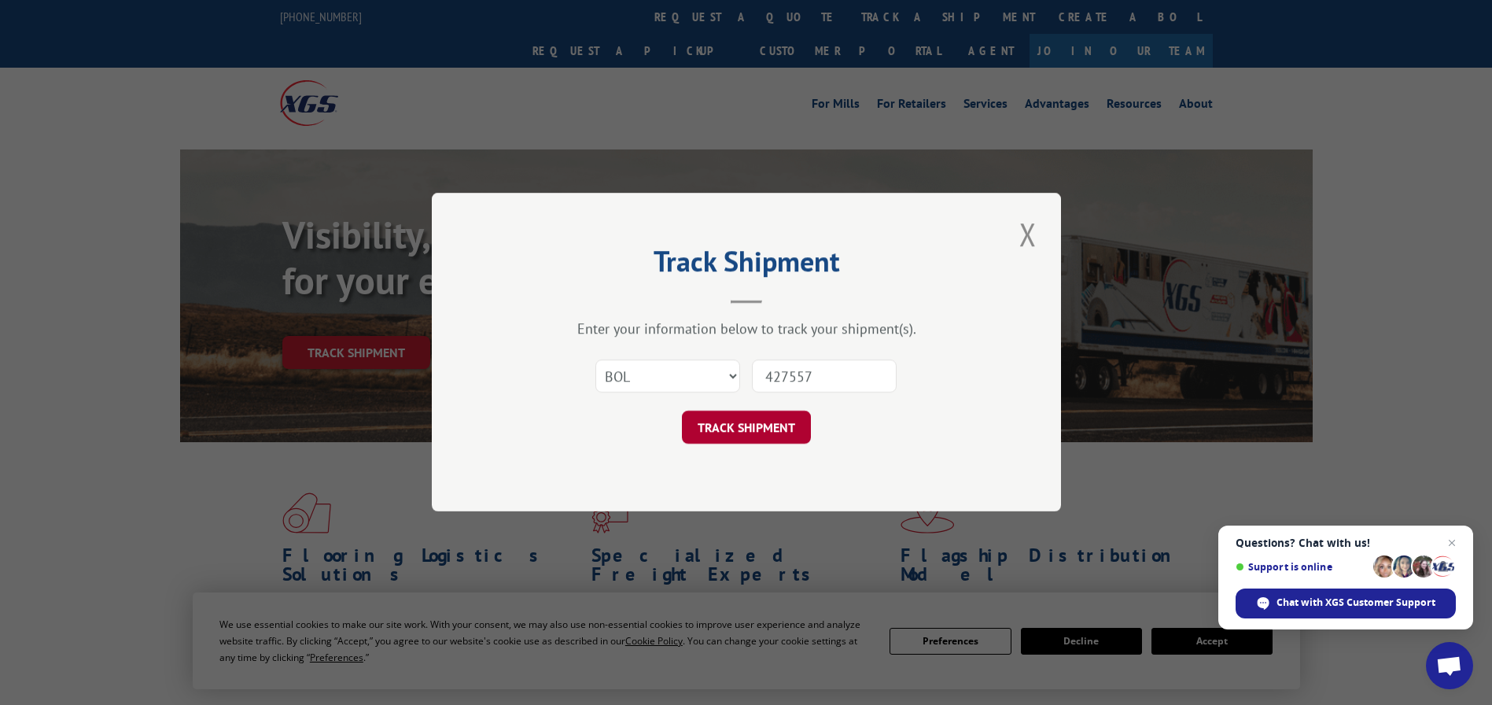
type input "427557"
click at [769, 431] on button "TRACK SHIPMENT" at bounding box center [746, 427] width 129 height 33
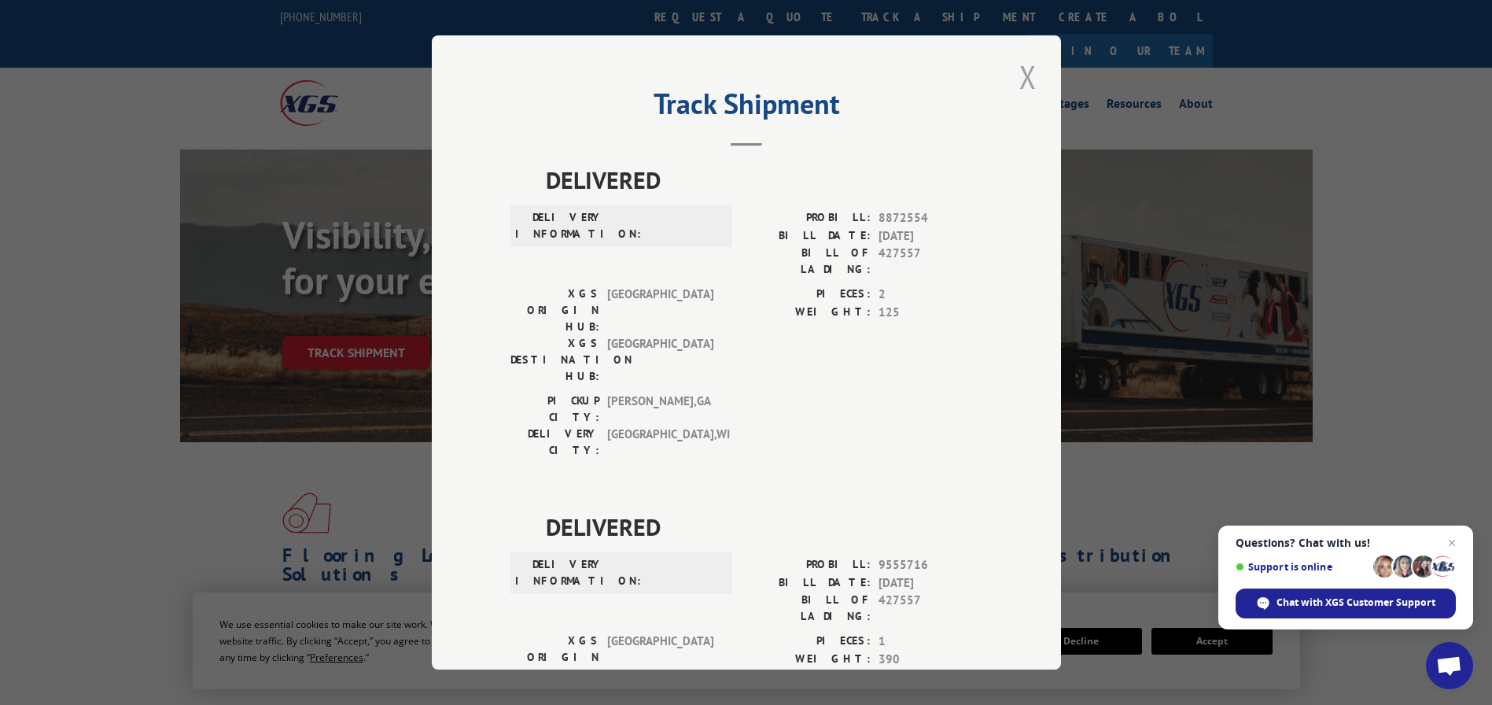
click at [1020, 80] on button "Close modal" at bounding box center [1028, 76] width 27 height 43
